Goal: Task Accomplishment & Management: Use online tool/utility

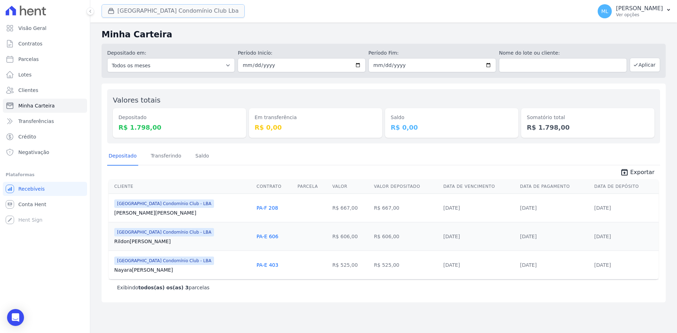
click at [185, 13] on button "[GEOGRAPHIC_DATA] Condomínio Club Lba" at bounding box center [173, 10] width 143 height 13
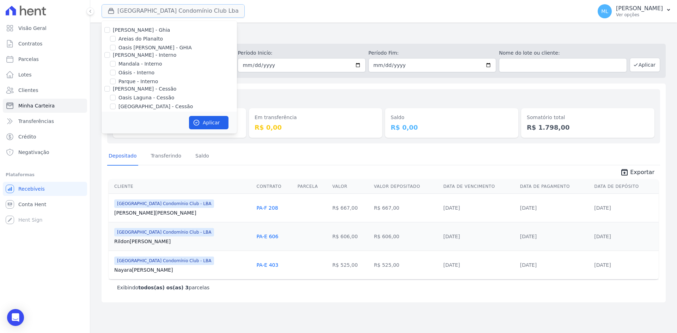
click at [185, 13] on button "[GEOGRAPHIC_DATA] Condomínio Club Lba" at bounding box center [173, 10] width 143 height 13
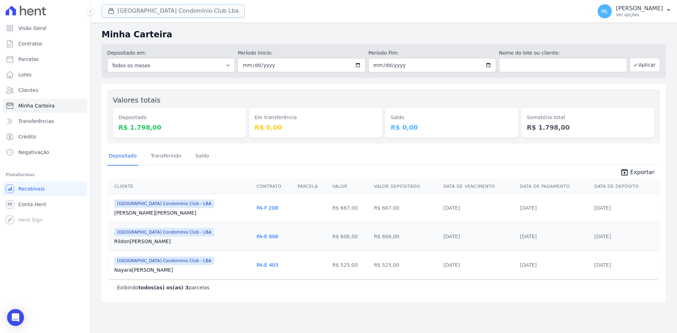
click at [159, 9] on button "[GEOGRAPHIC_DATA] Condomínio Club Lba" at bounding box center [173, 10] width 143 height 13
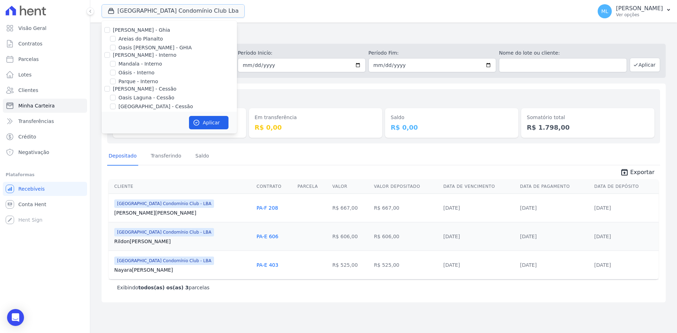
scroll to position [65, 0]
click at [176, 87] on label "[GEOGRAPHIC_DATA] Condomínio Club - LBA" at bounding box center [174, 84] width 110 height 7
click at [116, 87] on input "[GEOGRAPHIC_DATA] Condomínio Club - LBA" at bounding box center [113, 85] width 6 height 6
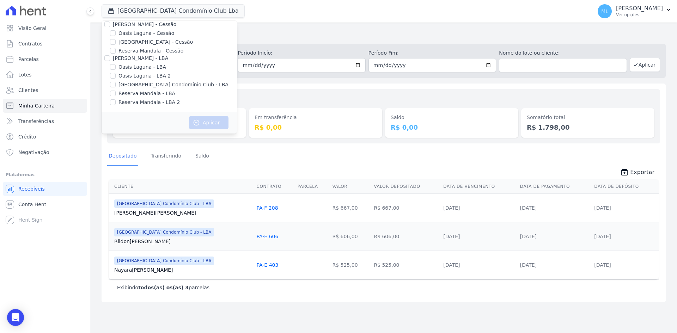
click at [274, 97] on div "Em transferência R$ 0,00" at bounding box center [315, 116] width 133 height 43
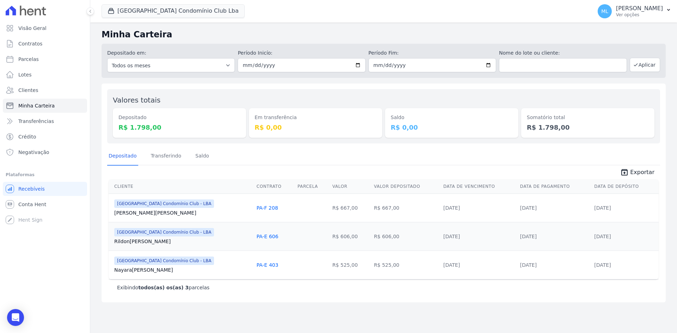
drag, startPoint x: 237, startPoint y: 98, endPoint x: 208, endPoint y: 73, distance: 38.1
click at [237, 98] on div "Valores totais Depositado R$ 1.798,00" at bounding box center [179, 116] width 133 height 43
click at [184, 7] on button "[GEOGRAPHIC_DATA] Condomínio Club Lba" at bounding box center [173, 10] width 143 height 13
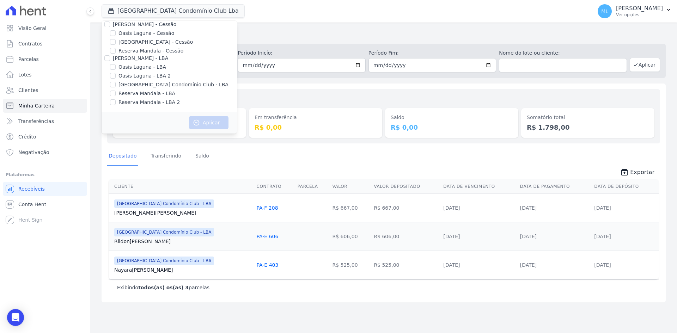
click at [155, 80] on div "[PERSON_NAME] - Ghia Areias do Planalto Oasis [PERSON_NAME] - GHIA [PERSON_NAME…" at bounding box center [169, 34] width 135 height 156
click at [155, 85] on label "[GEOGRAPHIC_DATA] Condomínio Club - LBA" at bounding box center [174, 84] width 110 height 7
click at [116, 85] on input "[GEOGRAPHIC_DATA] Condomínio Club - LBA" at bounding box center [113, 85] width 6 height 6
checkbox input "true"
click at [204, 126] on button "Aplicar" at bounding box center [209, 122] width 40 height 13
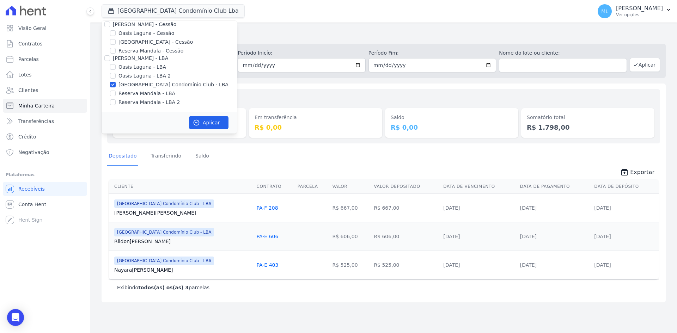
scroll to position [63, 0]
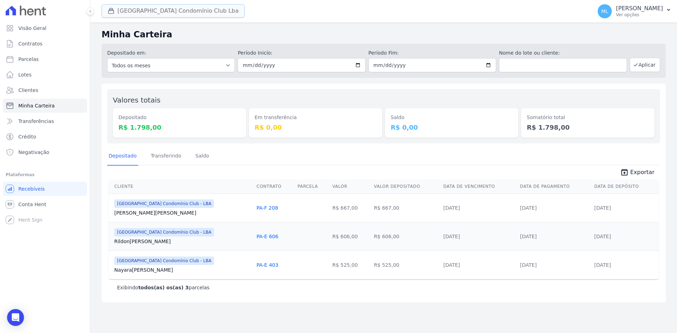
click at [196, 12] on button "[GEOGRAPHIC_DATA] Condomínio Club Lba" at bounding box center [173, 10] width 143 height 13
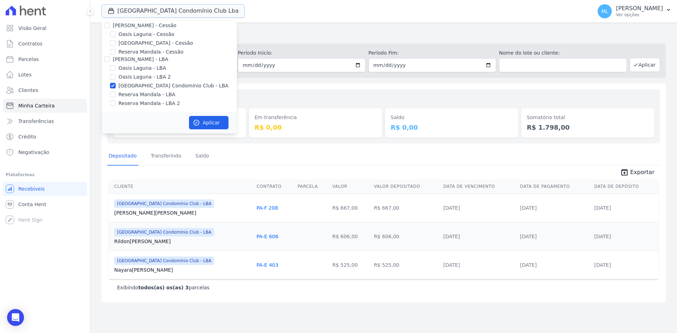
scroll to position [65, 0]
click at [274, 86] on div "Valores totais Depositado R$ 1.798,00 Em transferência R$ 0,00 [GEOGRAPHIC_DATA…" at bounding box center [384, 193] width 564 height 219
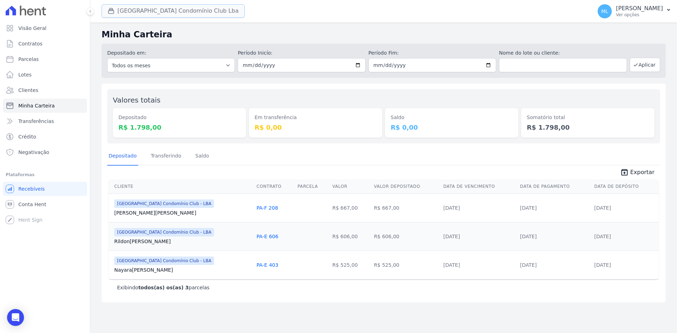
click at [187, 13] on button "[GEOGRAPHIC_DATA] Condomínio Club Lba" at bounding box center [173, 10] width 143 height 13
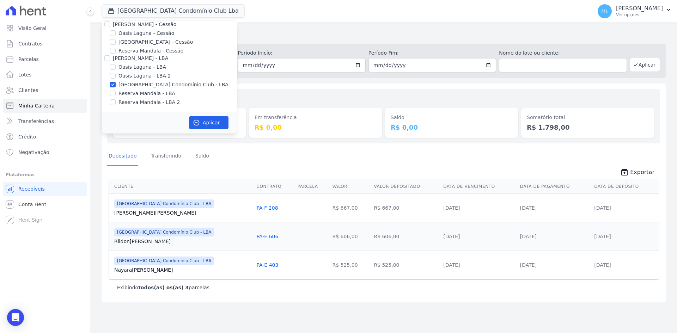
click at [186, 86] on label "[GEOGRAPHIC_DATA] Condomínio Club - LBA" at bounding box center [174, 84] width 110 height 7
click at [116, 86] on input "[GEOGRAPHIC_DATA] Condomínio Club - LBA" at bounding box center [113, 85] width 6 height 6
click at [187, 85] on label "[GEOGRAPHIC_DATA] Condomínio Club - LBA" at bounding box center [174, 84] width 110 height 7
click at [116, 85] on input "[GEOGRAPHIC_DATA] Condomínio Club - LBA" at bounding box center [113, 85] width 6 height 6
checkbox input "true"
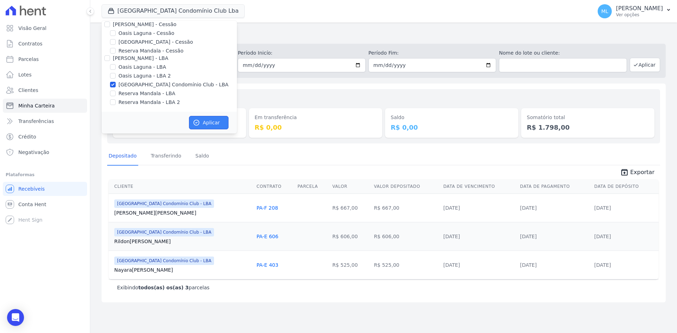
click at [210, 119] on button "Aplicar" at bounding box center [209, 122] width 40 height 13
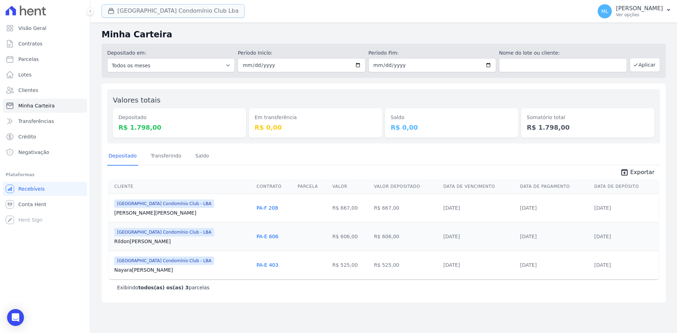
click at [185, 12] on button "[GEOGRAPHIC_DATA] Condomínio Club Lba" at bounding box center [173, 10] width 143 height 13
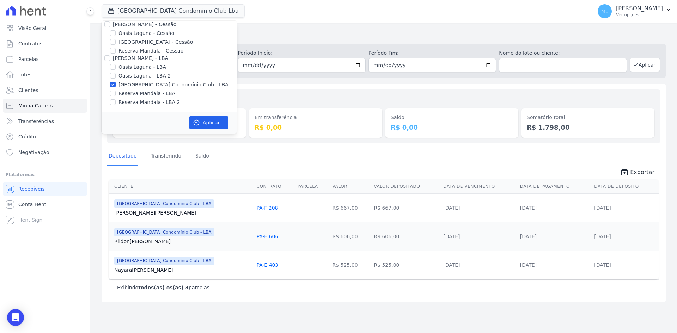
click at [152, 84] on label "[GEOGRAPHIC_DATA] Condomínio Club - LBA" at bounding box center [174, 84] width 110 height 7
click at [116, 84] on input "[GEOGRAPHIC_DATA] Condomínio Club - LBA" at bounding box center [113, 85] width 6 height 6
checkbox input "false"
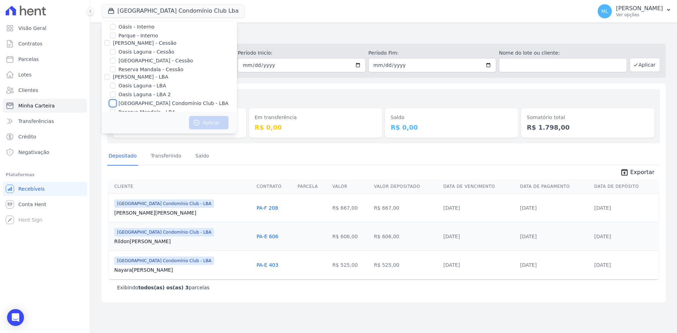
scroll to position [29, 0]
click at [154, 77] on label "[GEOGRAPHIC_DATA] - Cessão" at bounding box center [156, 77] width 74 height 7
click at [116, 77] on input "[GEOGRAPHIC_DATA] - Cessão" at bounding box center [113, 77] width 6 height 6
checkbox input "true"
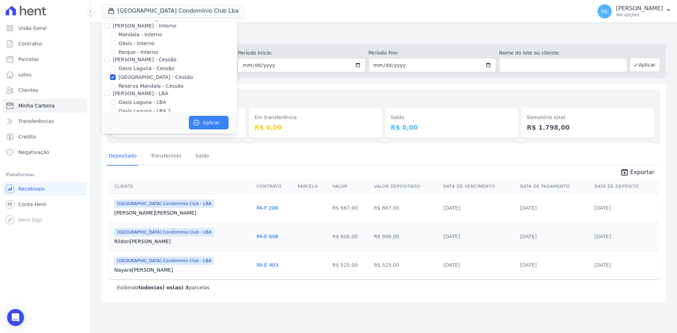
click at [209, 123] on button "Aplicar" at bounding box center [209, 122] width 40 height 13
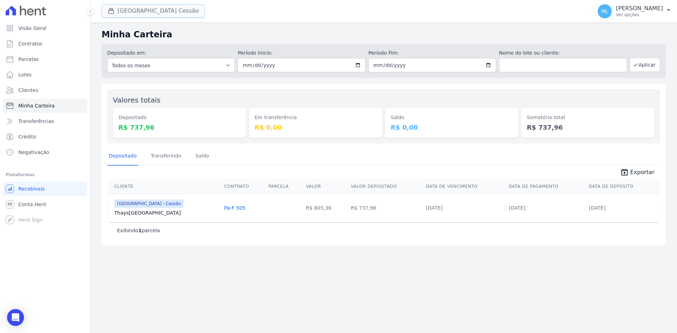
click at [167, 10] on button "[GEOGRAPHIC_DATA] Cessão" at bounding box center [153, 10] width 103 height 13
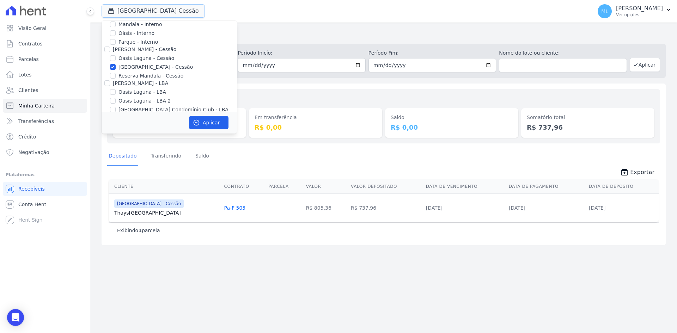
scroll to position [65, 0]
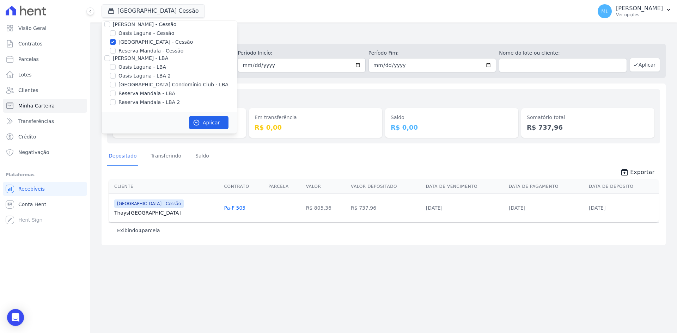
click at [155, 39] on label "[GEOGRAPHIC_DATA] - Cessão" at bounding box center [156, 41] width 74 height 7
click at [116, 39] on input "[GEOGRAPHIC_DATA] - Cessão" at bounding box center [113, 42] width 6 height 6
checkbox input "false"
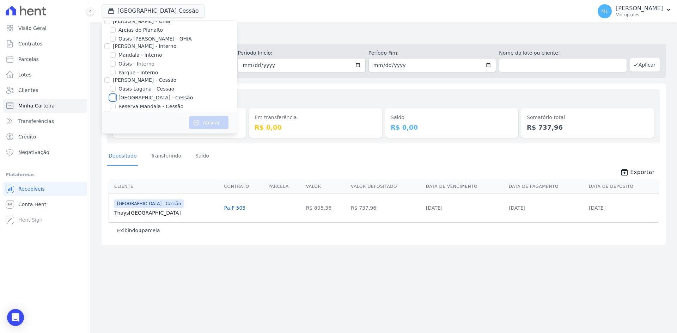
scroll to position [0, 0]
click at [138, 39] on label "Areias do Planalto" at bounding box center [141, 38] width 44 height 7
click at [116, 39] on input "Areias do Planalto" at bounding box center [113, 39] width 6 height 6
checkbox input "true"
click at [204, 119] on button "Aplicar" at bounding box center [209, 122] width 40 height 13
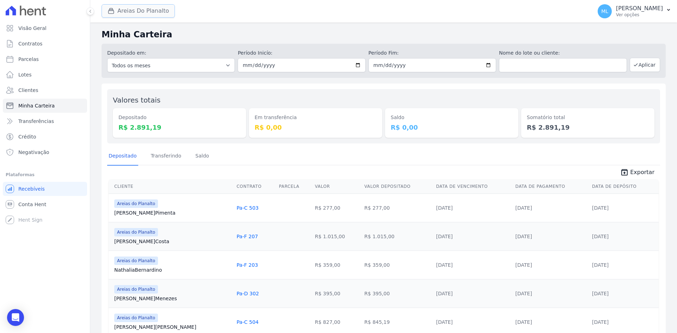
click at [135, 8] on button "Areias Do Planalto" at bounding box center [138, 10] width 73 height 13
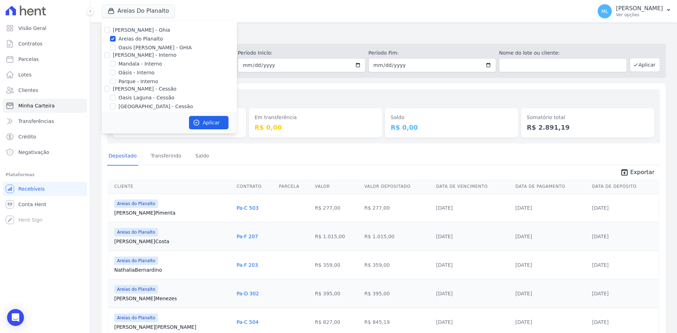
click at [130, 41] on label "Areias do Planalto" at bounding box center [141, 38] width 44 height 7
click at [116, 41] on input "Areias do Planalto" at bounding box center [113, 39] width 6 height 6
checkbox input "false"
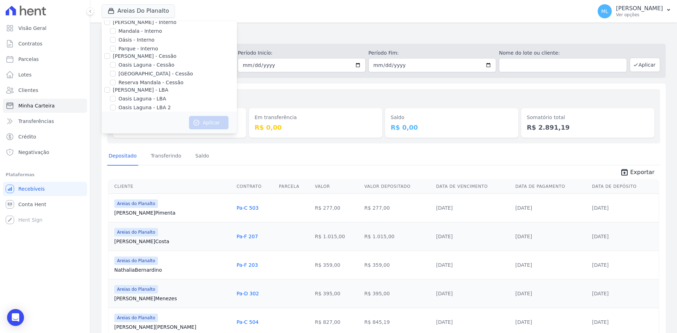
scroll to position [65, 0]
click at [129, 95] on label "Reserva Mandala - LBA" at bounding box center [147, 93] width 57 height 7
click at [116, 95] on input "Reserva Mandala - LBA" at bounding box center [113, 94] width 6 height 6
checkbox input "true"
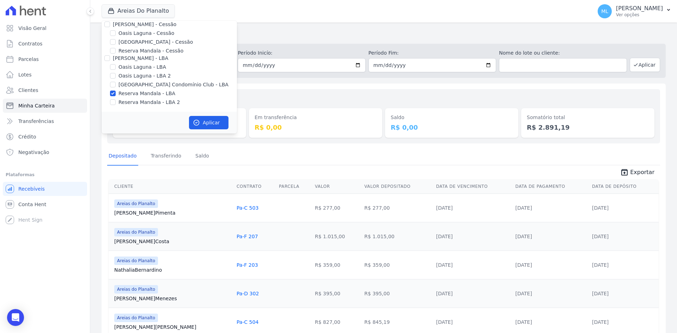
click at [129, 101] on label "Reserva Mandala - LBA 2" at bounding box center [149, 102] width 61 height 7
click at [116, 101] on input "Reserva Mandala - LBA 2" at bounding box center [113, 102] width 6 height 6
checkbox input "true"
click at [206, 117] on button "Aplicar" at bounding box center [209, 122] width 40 height 13
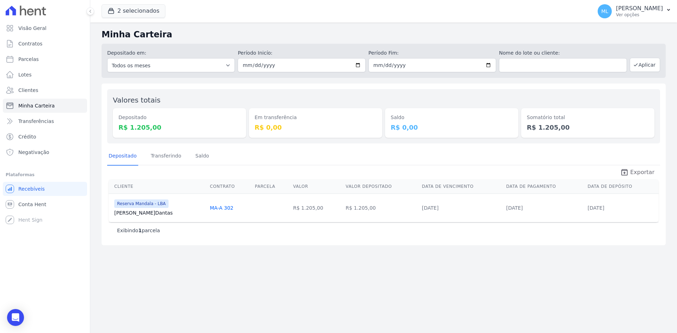
click at [639, 174] on span "Exportar" at bounding box center [642, 172] width 24 height 8
click at [220, 156] on div "Depositado Transferindo [GEOGRAPHIC_DATA]" at bounding box center [383, 156] width 553 height 17
click at [145, 12] on button "2 selecionados" at bounding box center [134, 10] width 64 height 13
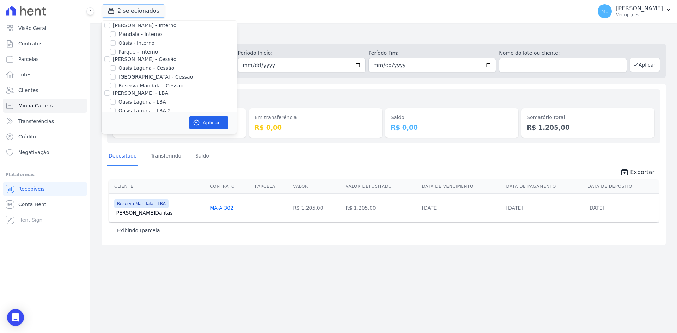
scroll to position [65, 0]
click at [130, 94] on label "Reserva Mandala - LBA" at bounding box center [147, 93] width 57 height 7
click at [116, 94] on input "Reserva Mandala - LBA" at bounding box center [113, 94] width 6 height 6
checkbox input "false"
click at [131, 102] on label "Reserva Mandala - LBA 2" at bounding box center [149, 102] width 61 height 7
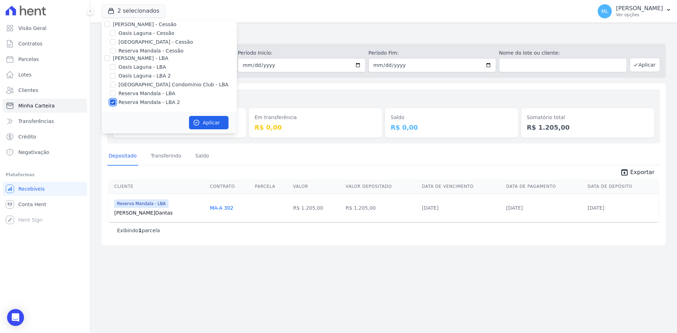
click at [116, 102] on input "Reserva Mandala - LBA 2" at bounding box center [113, 102] width 6 height 6
checkbox input "false"
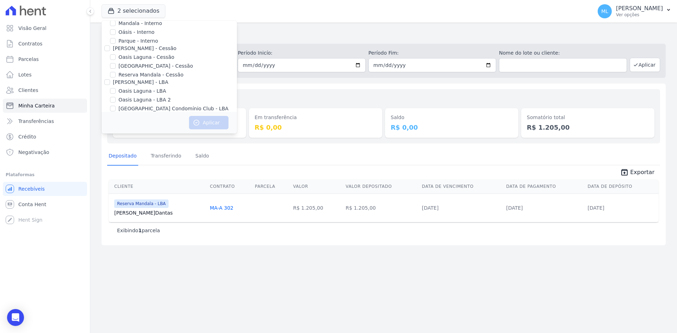
scroll to position [29, 0]
click at [134, 85] on label "Reserva Mandala - Cessão" at bounding box center [151, 86] width 65 height 7
click at [116, 85] on input "Reserva Mandala - Cessão" at bounding box center [113, 86] width 6 height 6
checkbox input "true"
click at [213, 126] on button "Aplicar" at bounding box center [209, 122] width 40 height 13
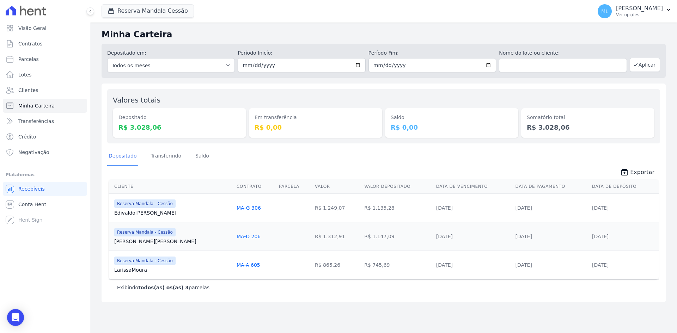
click at [243, 149] on div "Depositado Transferindo [GEOGRAPHIC_DATA]" at bounding box center [383, 156] width 553 height 17
click at [643, 170] on span "Exportar" at bounding box center [642, 172] width 24 height 8
click at [159, 13] on button "Reserva Mandala Cessão" at bounding box center [148, 10] width 92 height 13
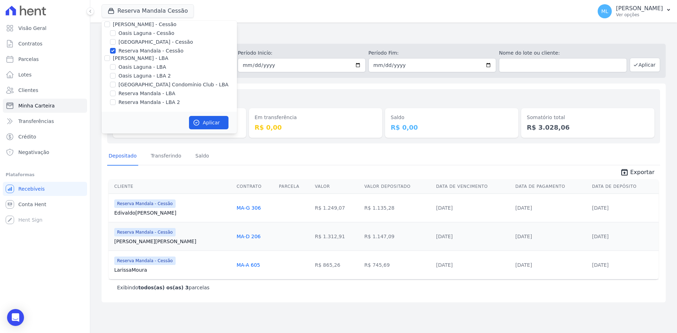
click at [149, 50] on label "Reserva Mandala - Cessão" at bounding box center [151, 50] width 65 height 7
click at [116, 50] on input "Reserva Mandala - Cessão" at bounding box center [113, 51] width 6 height 6
checkbox input "false"
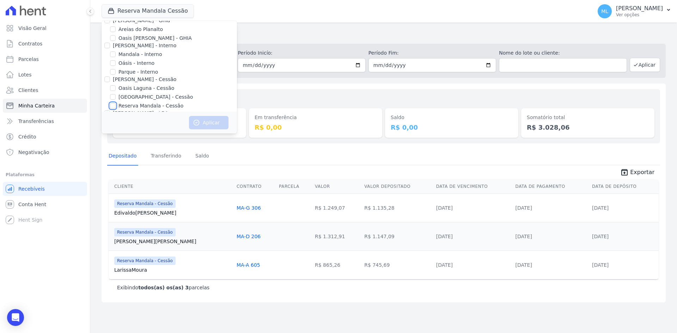
scroll to position [0, 0]
click at [142, 66] on label "Mandala - Interno" at bounding box center [140, 63] width 43 height 7
click at [116, 66] on input "Mandala - Interno" at bounding box center [113, 64] width 6 height 6
checkbox input "true"
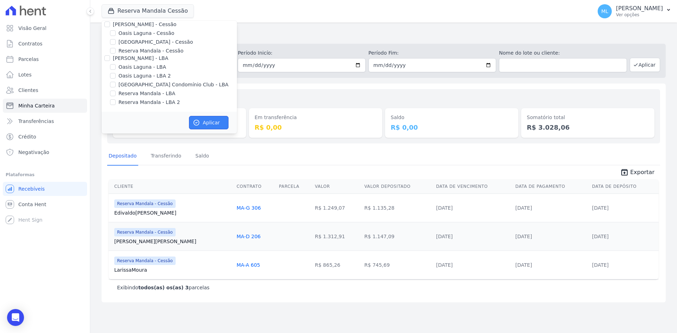
click at [209, 122] on button "Aplicar" at bounding box center [209, 122] width 40 height 13
